Goal: Task Accomplishment & Management: Complete application form

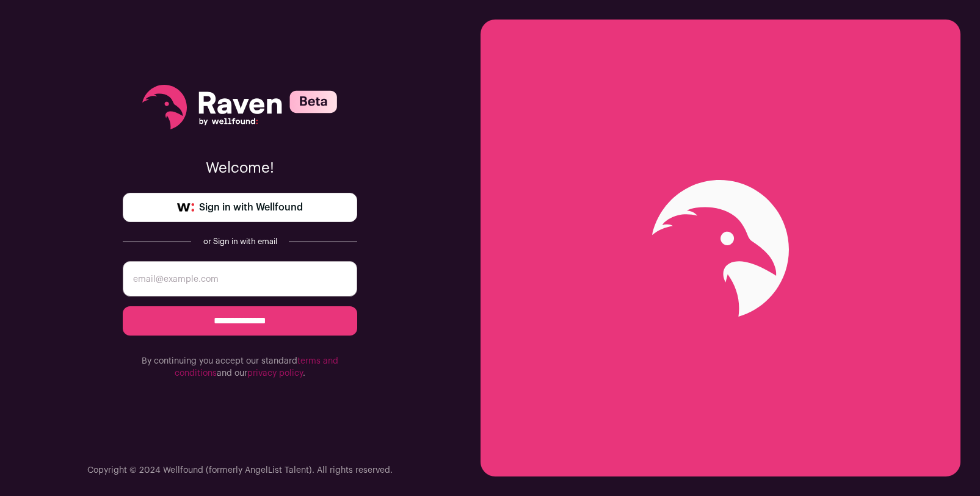
click at [289, 214] on span "Sign in with Wellfound" at bounding box center [251, 207] width 104 height 15
click at [239, 287] on input "email" at bounding box center [240, 278] width 235 height 35
type input "mrangelcruz@gmail.com"
click at [273, 325] on input "**********" at bounding box center [240, 321] width 235 height 29
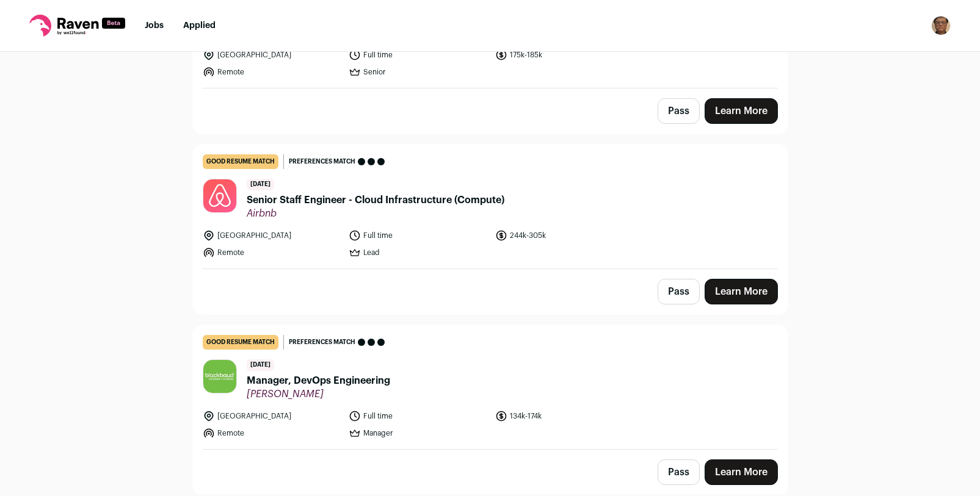
scroll to position [220, 0]
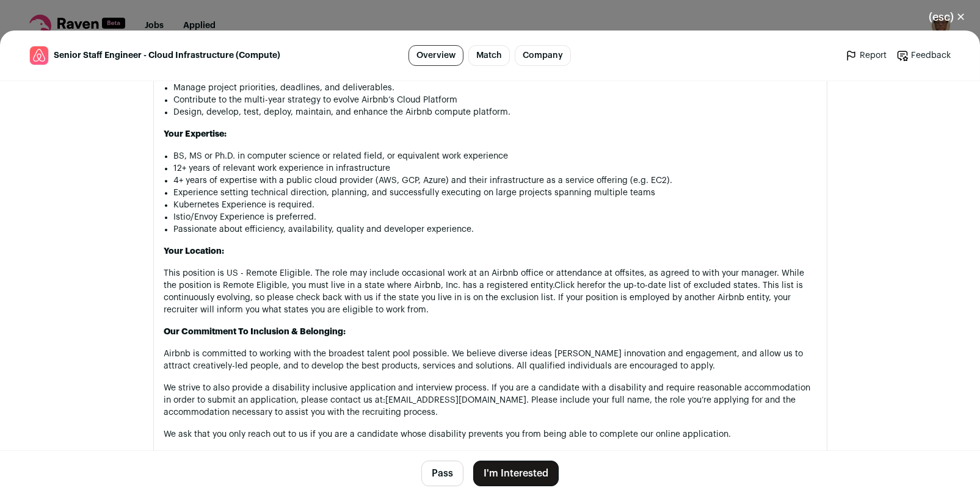
scroll to position [1063, 0]
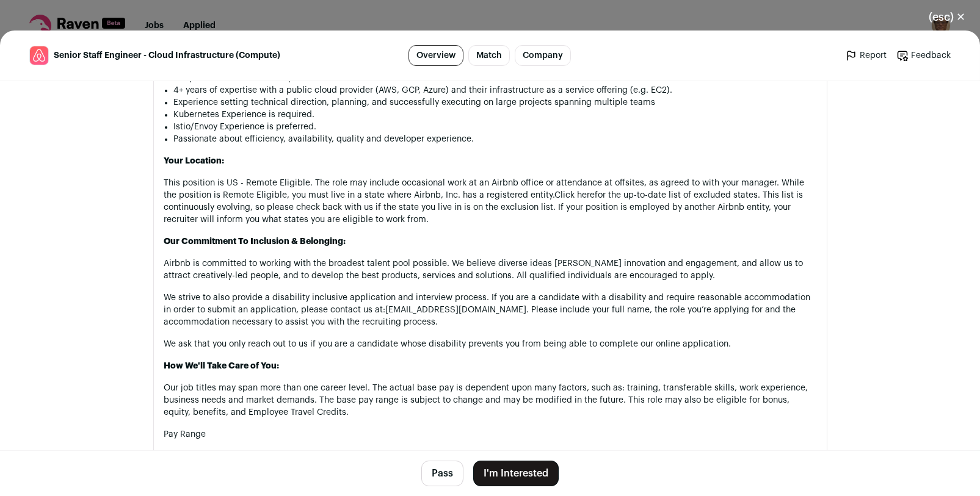
click at [958, 16] on button "(esc) ✕" at bounding box center [947, 17] width 66 height 27
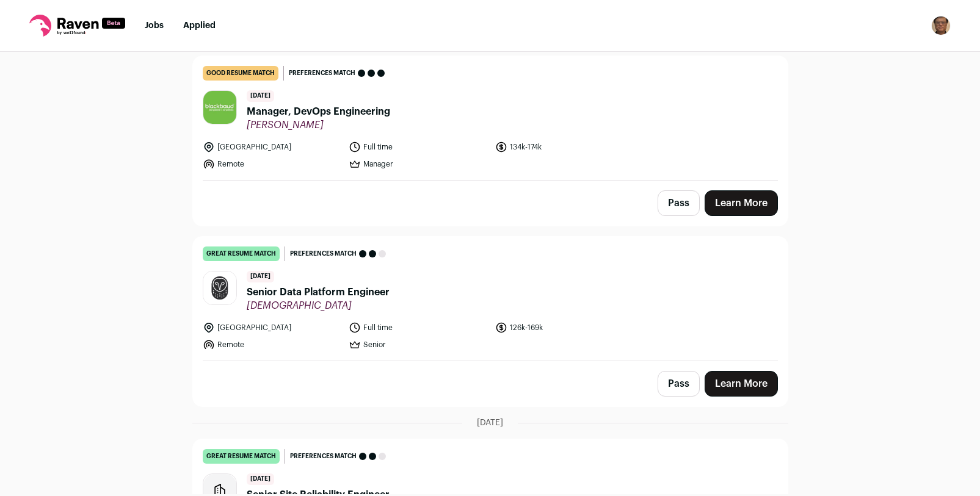
scroll to position [513, 0]
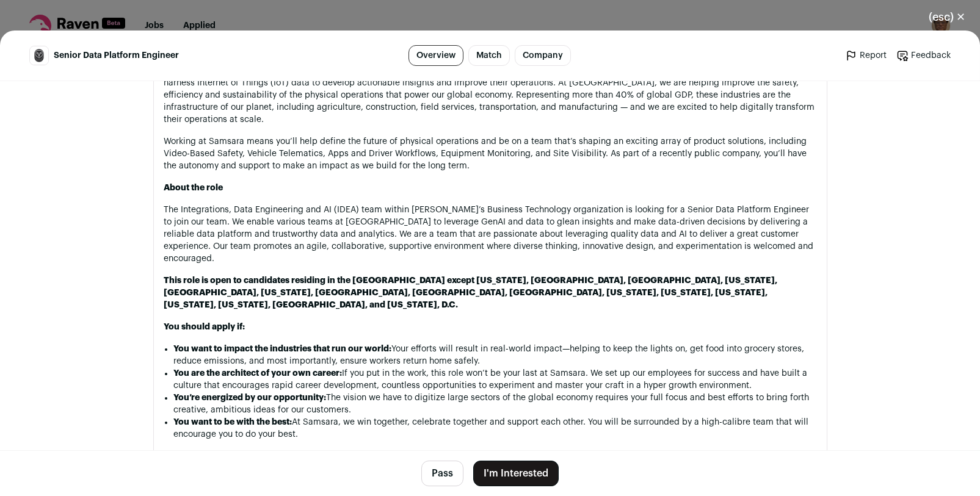
scroll to position [684, 0]
click at [936, 16] on button "(esc) ✕" at bounding box center [947, 17] width 66 height 27
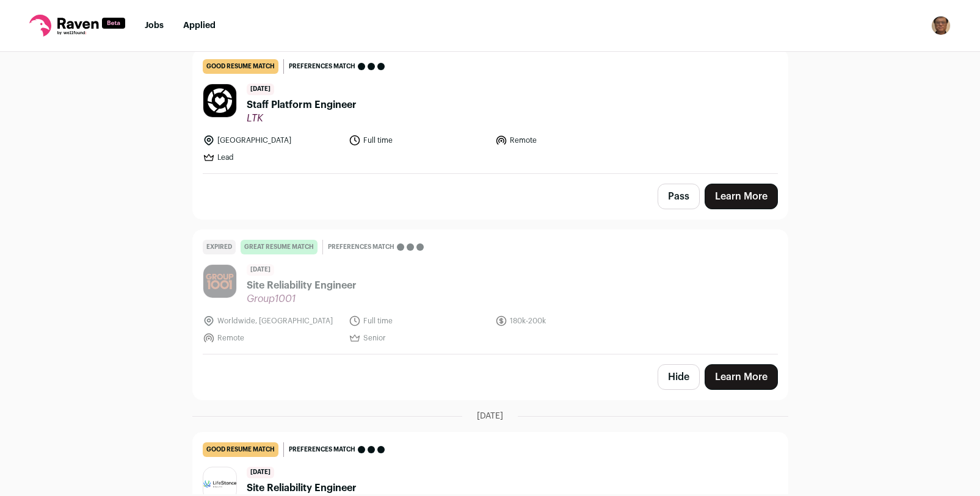
scroll to position [1792, 0]
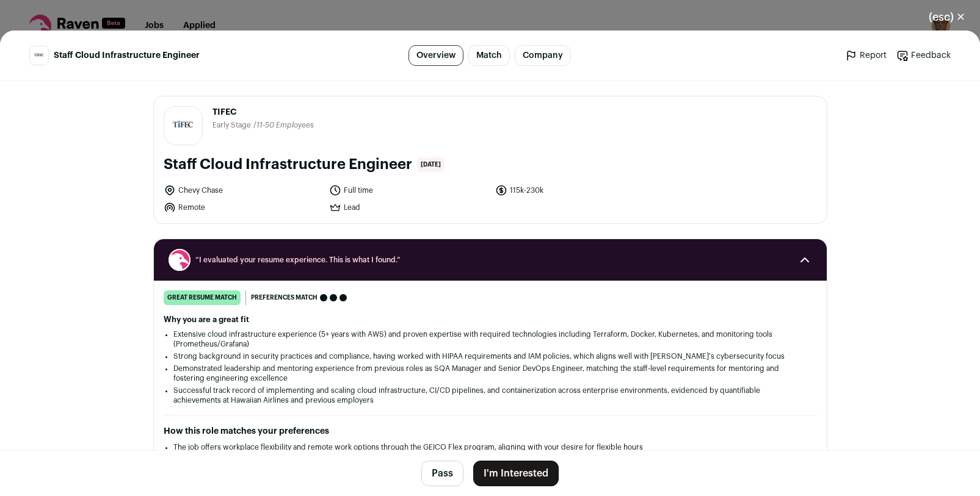
drag, startPoint x: 233, startPoint y: 187, endPoint x: 177, endPoint y: 192, distance: 56.3
click at [172, 189] on li "Chevy Chase" at bounding box center [243, 190] width 159 height 12
drag, startPoint x: 174, startPoint y: 192, endPoint x: 218, endPoint y: 187, distance: 44.2
click at [218, 187] on li "Chevy Chase" at bounding box center [243, 190] width 159 height 12
copy li "Chevy Chase"
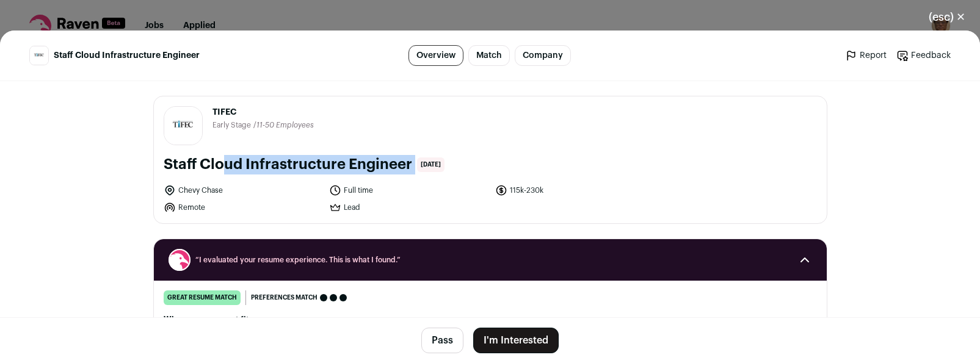
drag, startPoint x: 412, startPoint y: 158, endPoint x: 153, endPoint y: 164, distance: 259.0
click at [154, 164] on div "TIFEC [DOMAIN_NAME] Public / Private Private Valuation Unknown Company size 11-…" at bounding box center [490, 159] width 673 height 127
copy div "Staff Cloud Infrastructure Engineer"
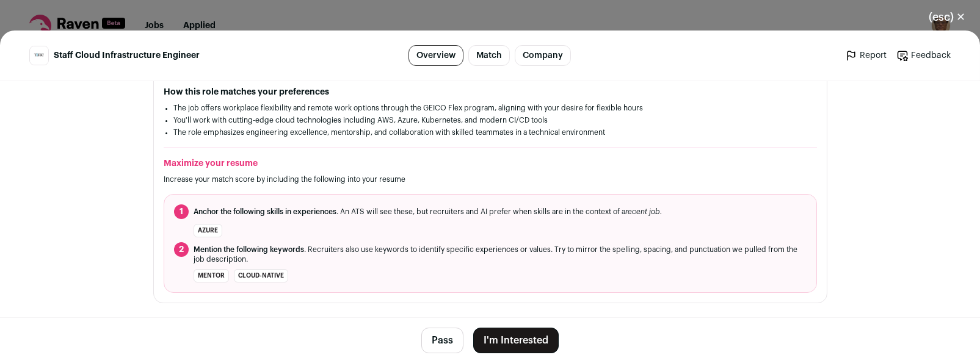
scroll to position [366, 0]
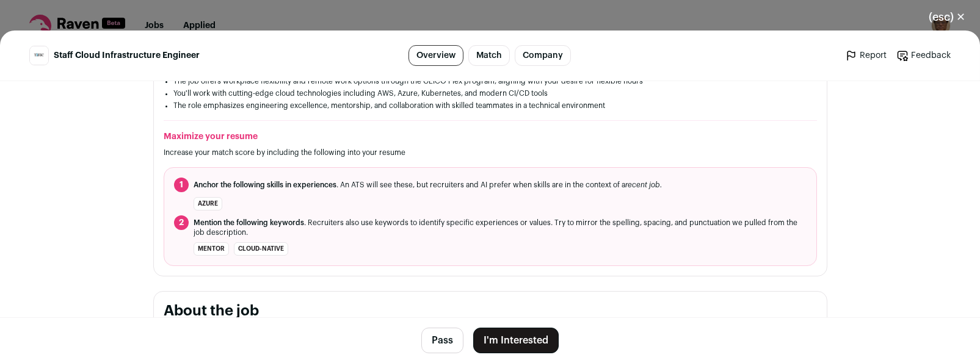
click at [529, 336] on button "I'm Interested" at bounding box center [515, 341] width 85 height 26
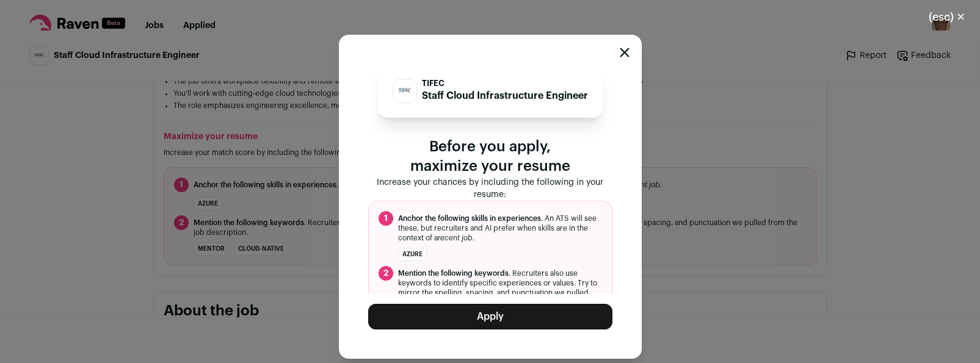
scroll to position [42, 0]
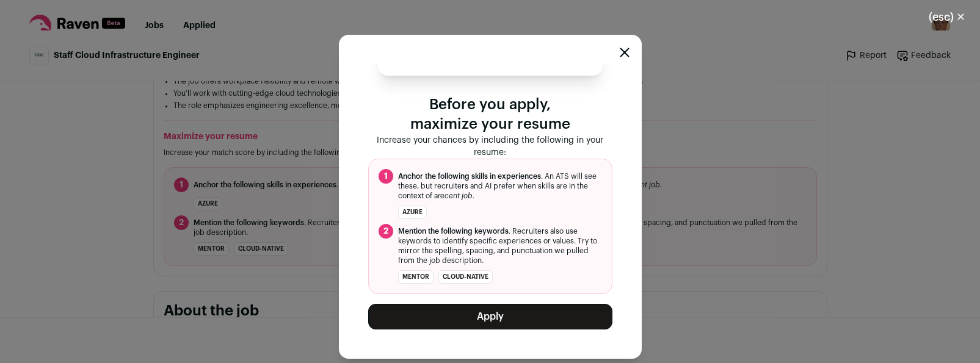
click at [534, 323] on button "Apply" at bounding box center [490, 317] width 244 height 26
